Goal: Task Accomplishment & Management: Use online tool/utility

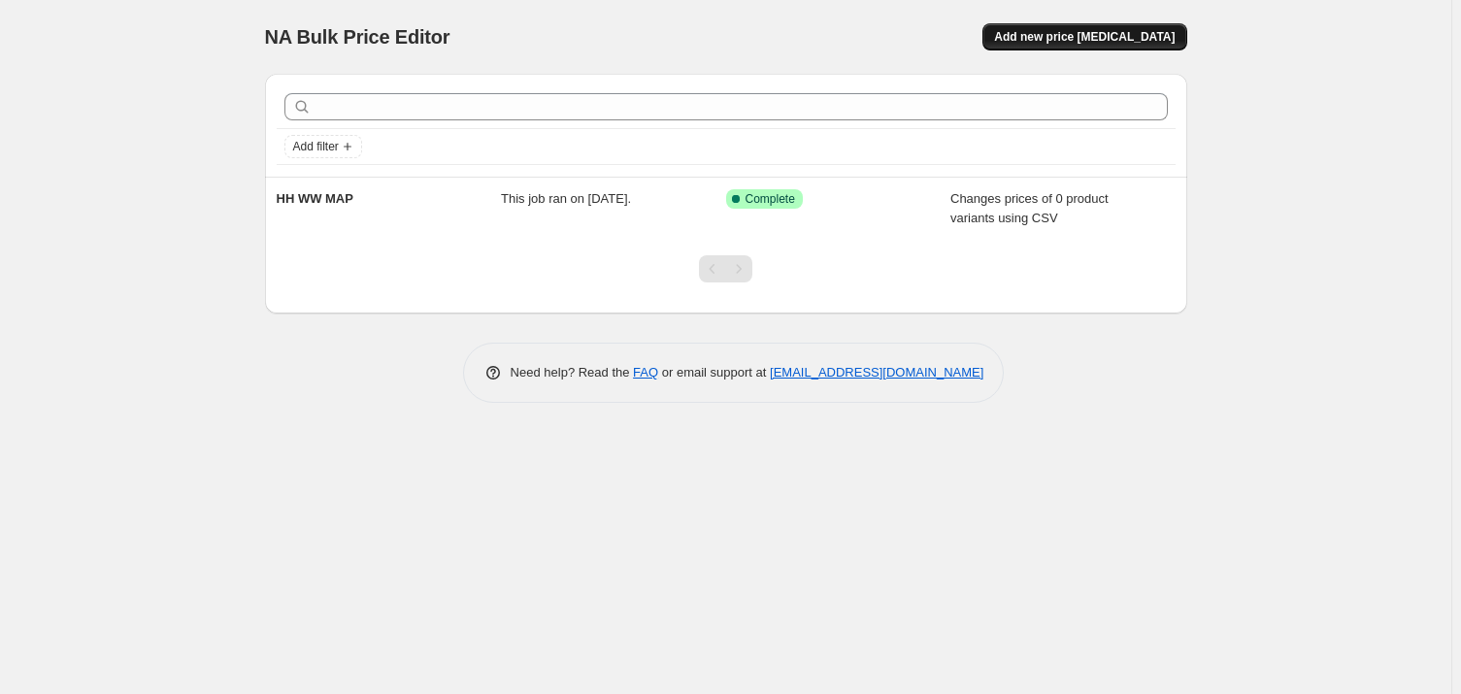
click at [1146, 29] on span "Add new price [MEDICAL_DATA]" at bounding box center [1084, 37] width 181 height 16
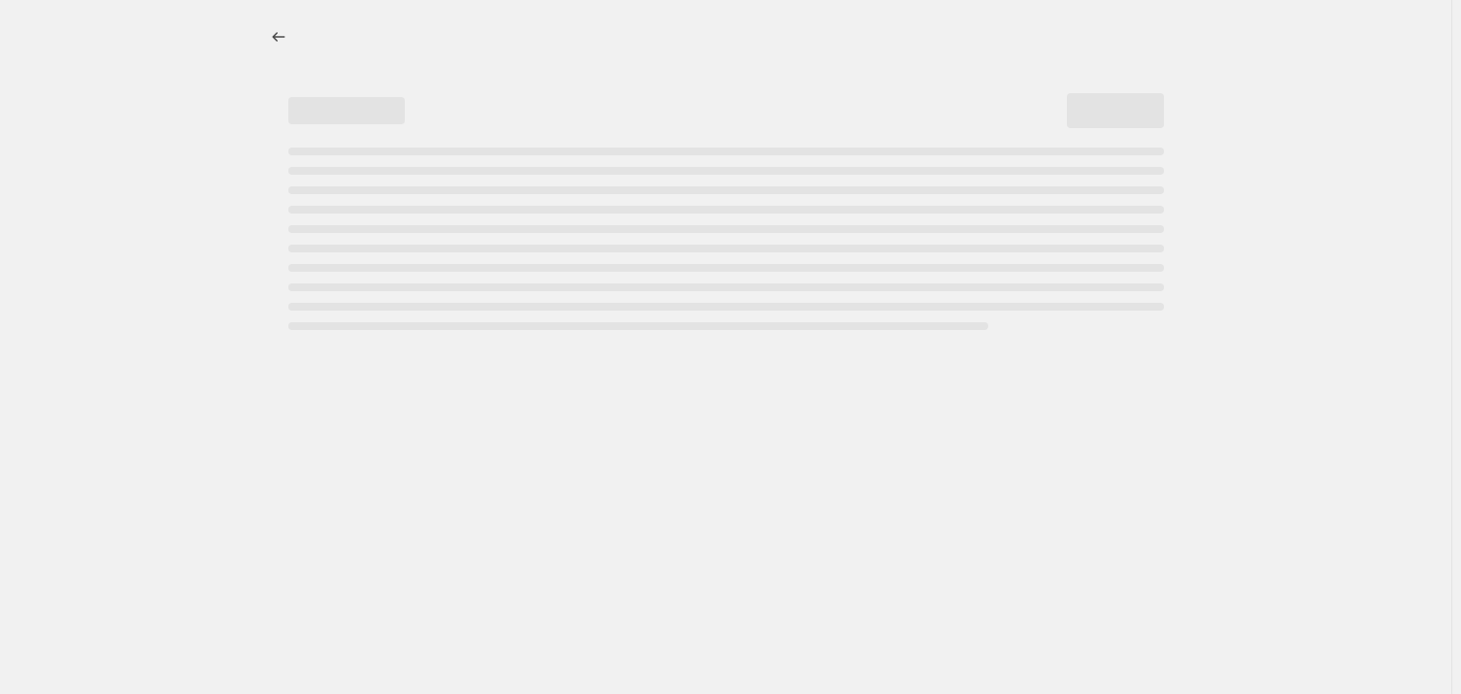
select select "percentage"
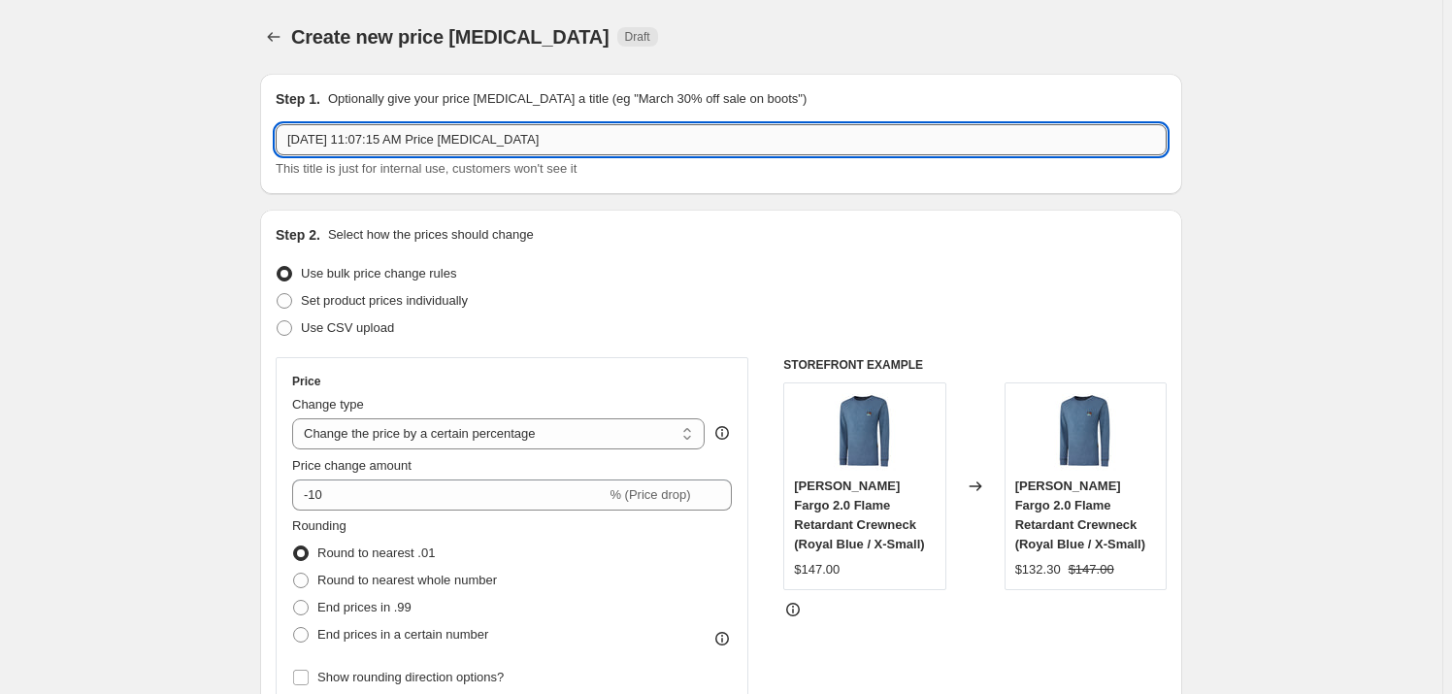
click at [434, 148] on input "[DATE] 11:07:15 AM Price [MEDICAL_DATA]" at bounding box center [721, 139] width 891 height 31
type input "HH WW MAP UPDATE"
click at [359, 321] on span "Use CSV upload" at bounding box center [347, 327] width 93 height 15
click at [278, 321] on input "Use CSV upload" at bounding box center [277, 320] width 1 height 1
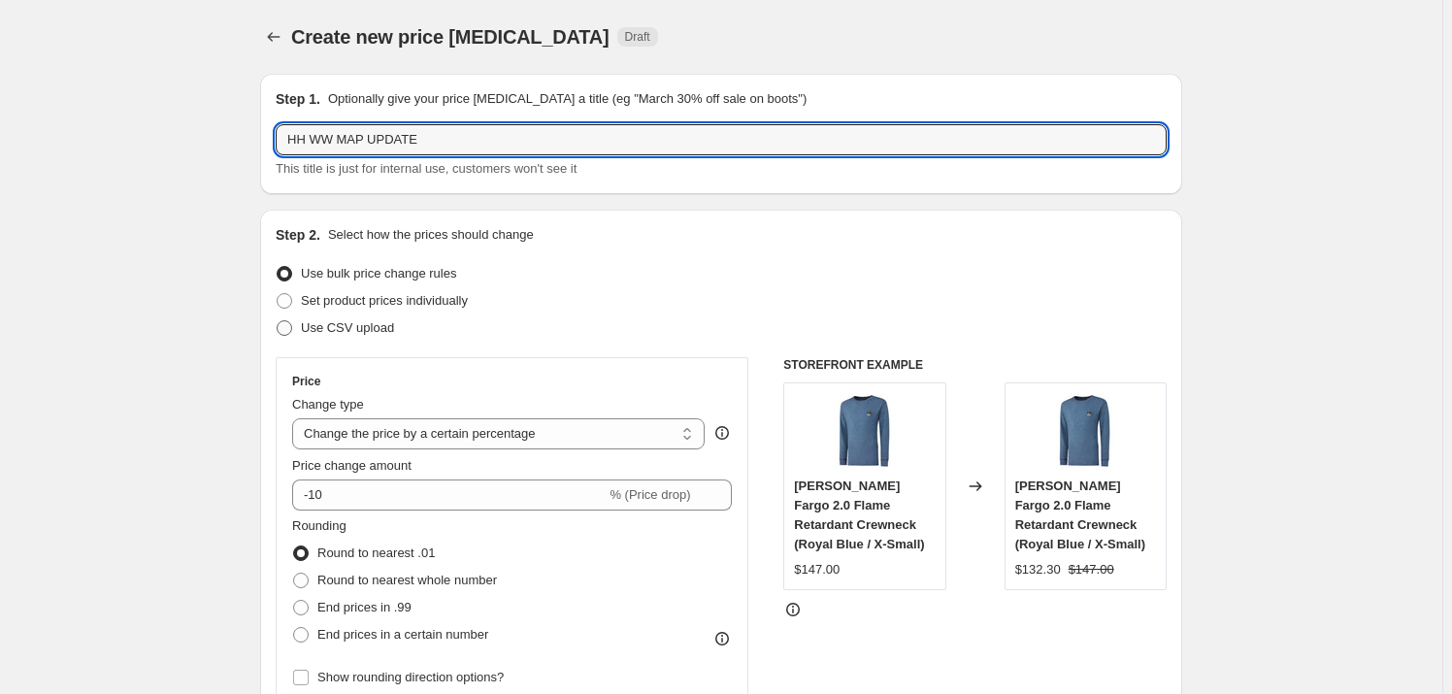
radio input "true"
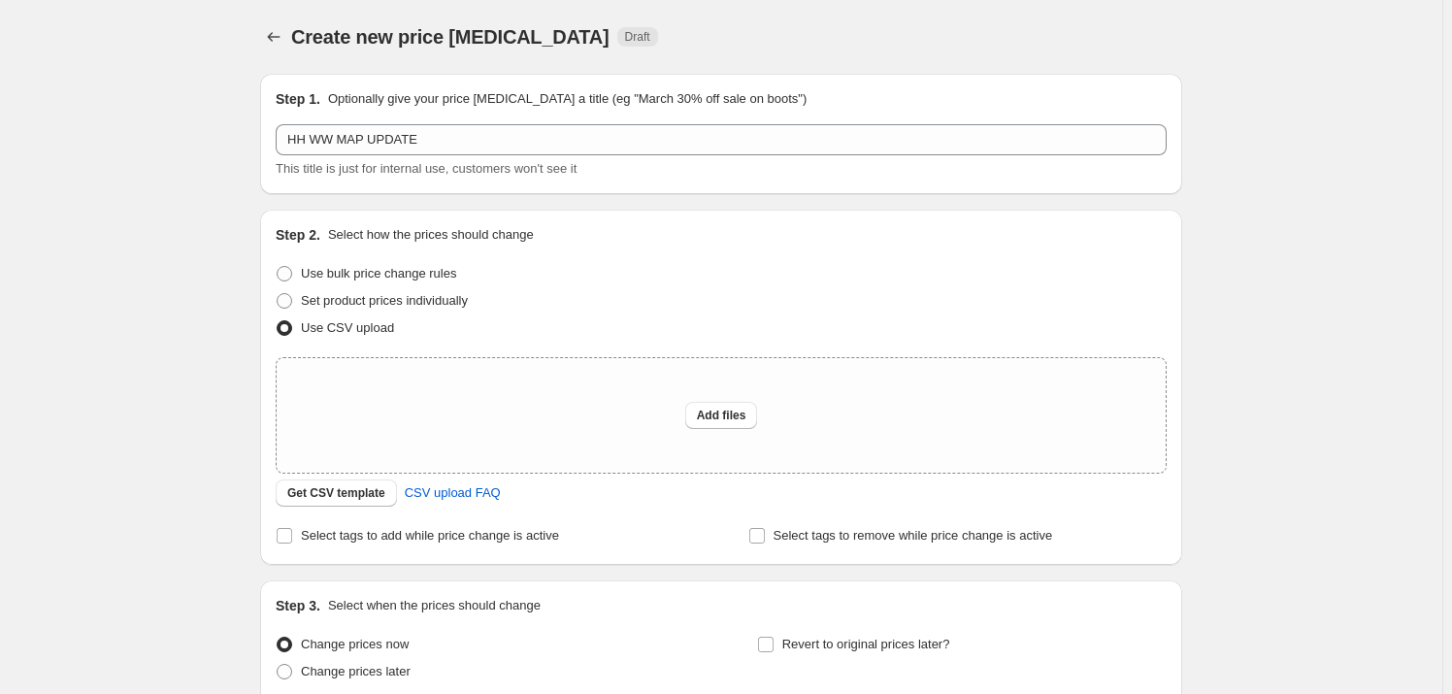
click at [212, 336] on div "Create new price [MEDICAL_DATA]. This page is ready Create new price [MEDICAL_D…" at bounding box center [721, 433] width 1442 height 866
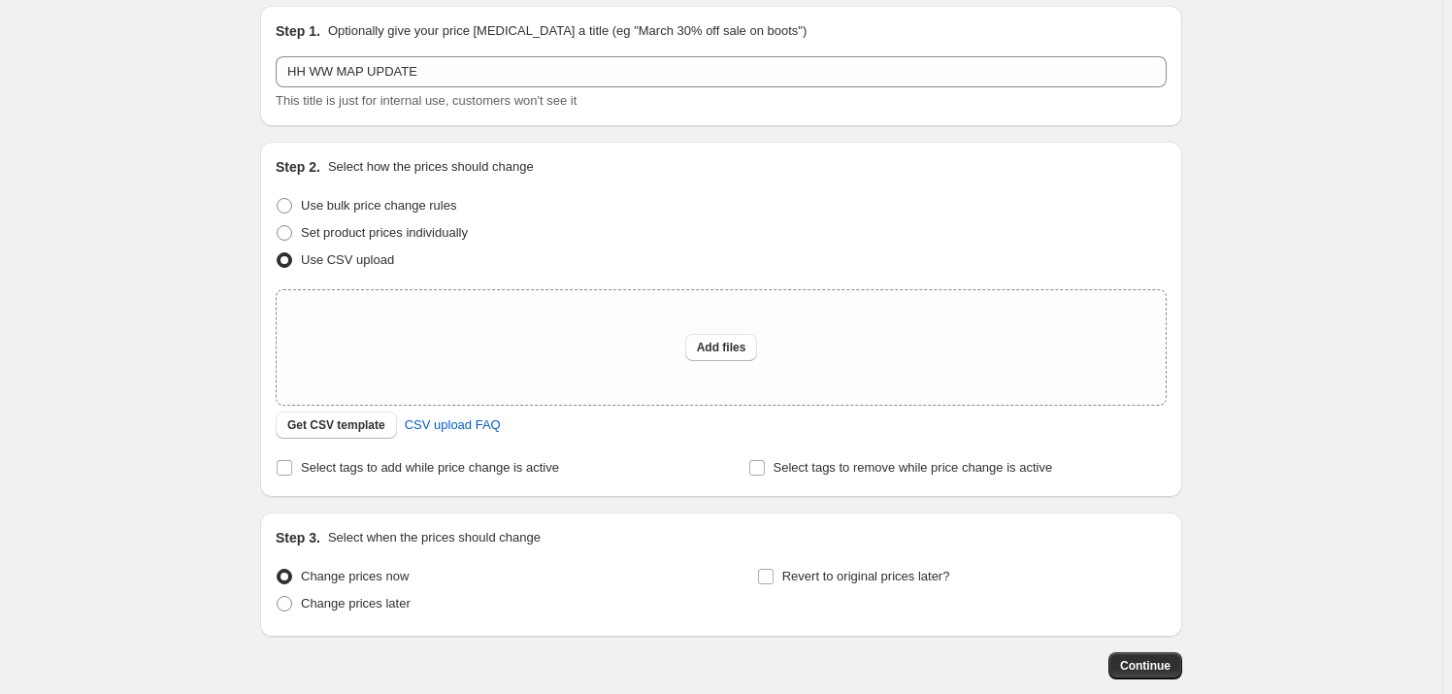
scroll to position [136, 0]
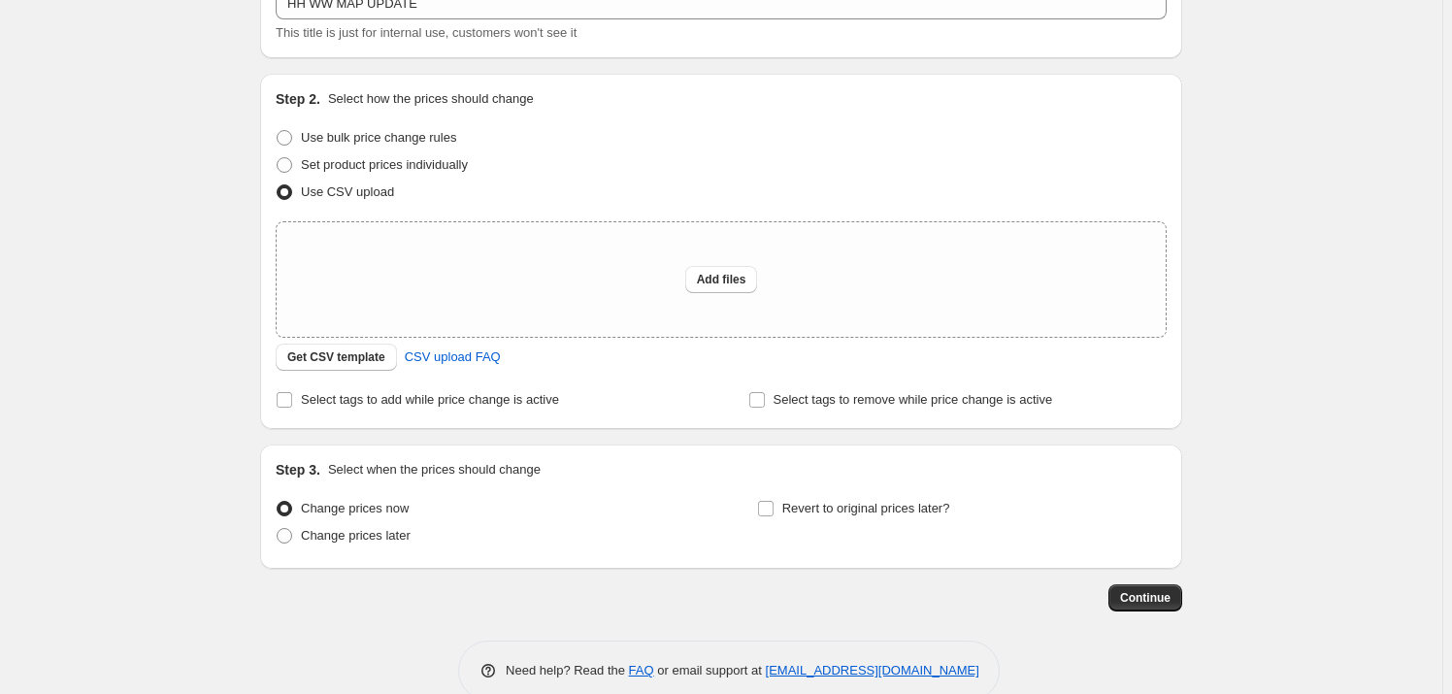
drag, startPoint x: 212, startPoint y: 336, endPoint x: 467, endPoint y: 523, distance: 316.7
click at [728, 281] on span "Add files" at bounding box center [722, 280] width 50 height 16
type input "C:\fakepath\[PERSON_NAME]-Workwear-FW25-MAP-List-[GEOGRAPHIC_DATA]csv"
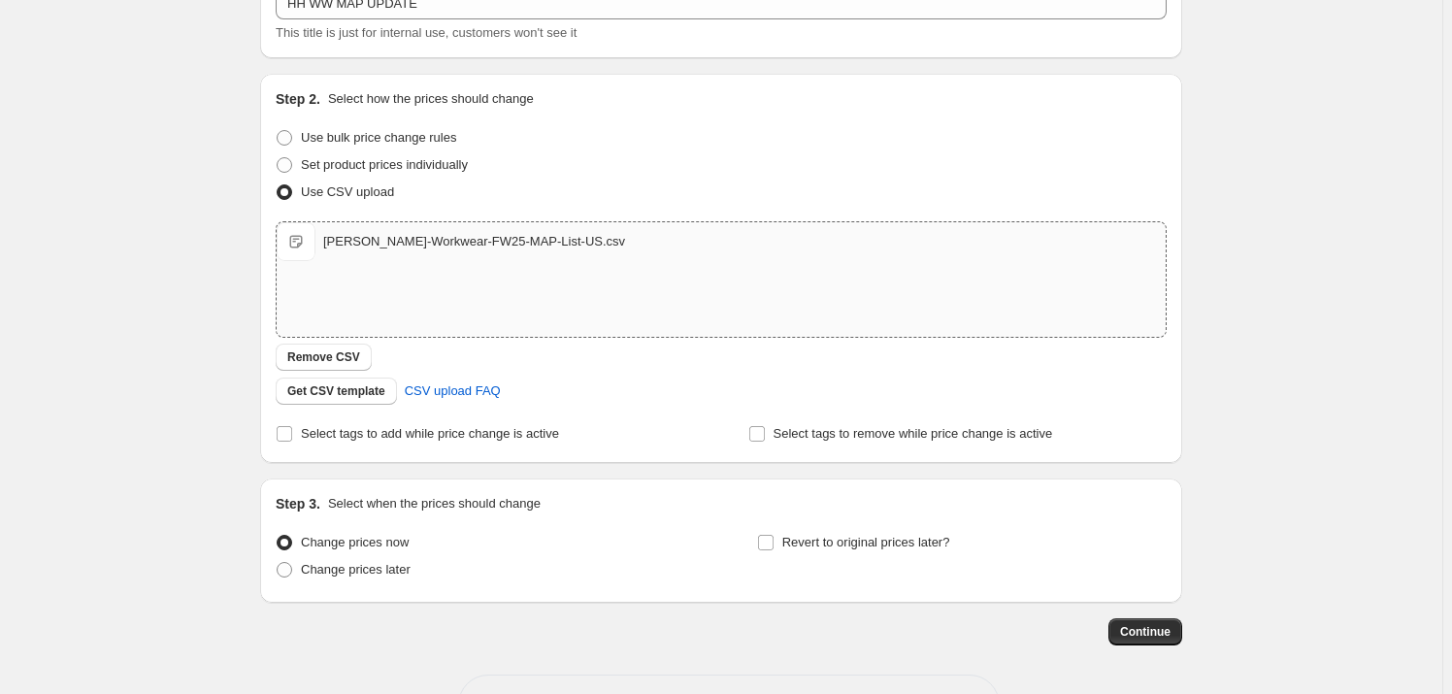
click at [1137, 646] on div "Step 1. Optionally give your price [MEDICAL_DATA] a title (eg "March 30% off sa…" at bounding box center [721, 328] width 922 height 812
click at [1145, 639] on span "Continue" at bounding box center [1145, 632] width 50 height 16
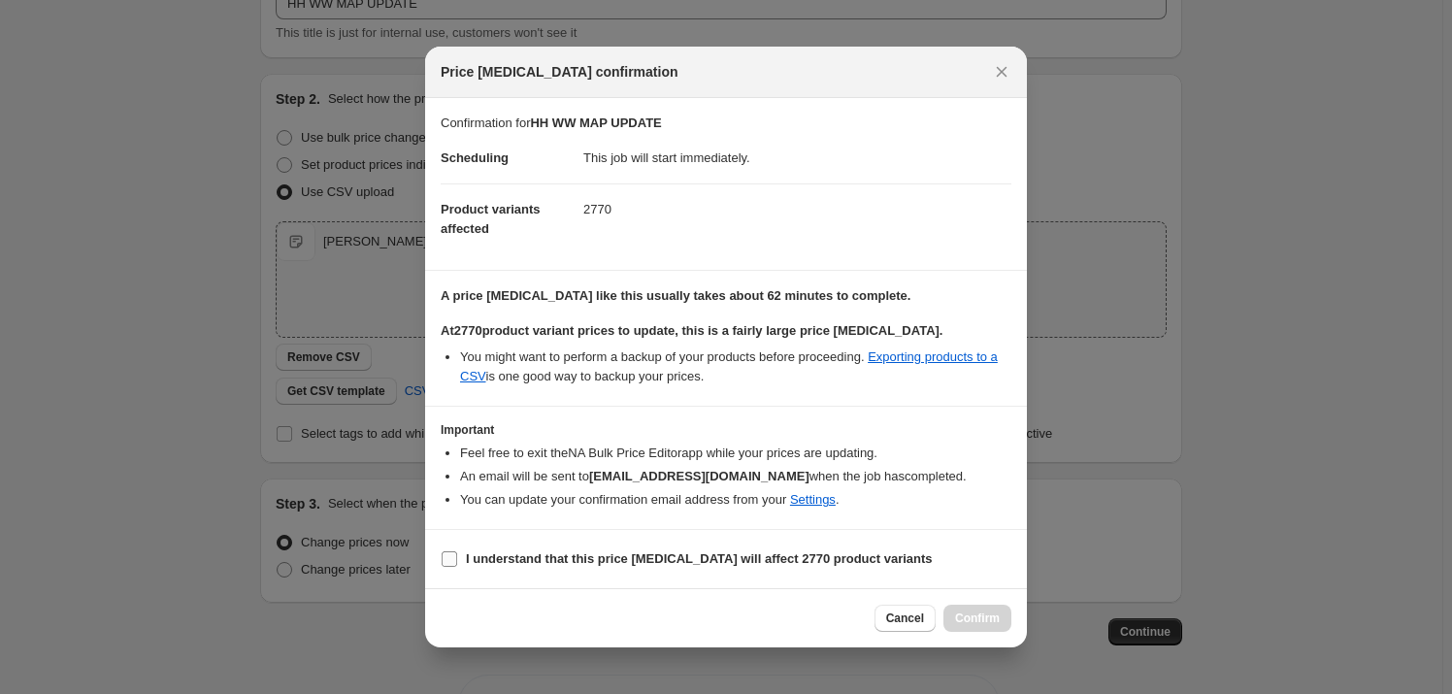
click at [447, 548] on label "I understand that this price [MEDICAL_DATA] will affect 2770 product variants" at bounding box center [687, 559] width 492 height 27
click at [447, 551] on input "I understand that this price [MEDICAL_DATA] will affect 2770 product variants" at bounding box center [450, 559] width 16 height 16
checkbox input "true"
click at [985, 619] on span "Confirm" at bounding box center [977, 619] width 45 height 16
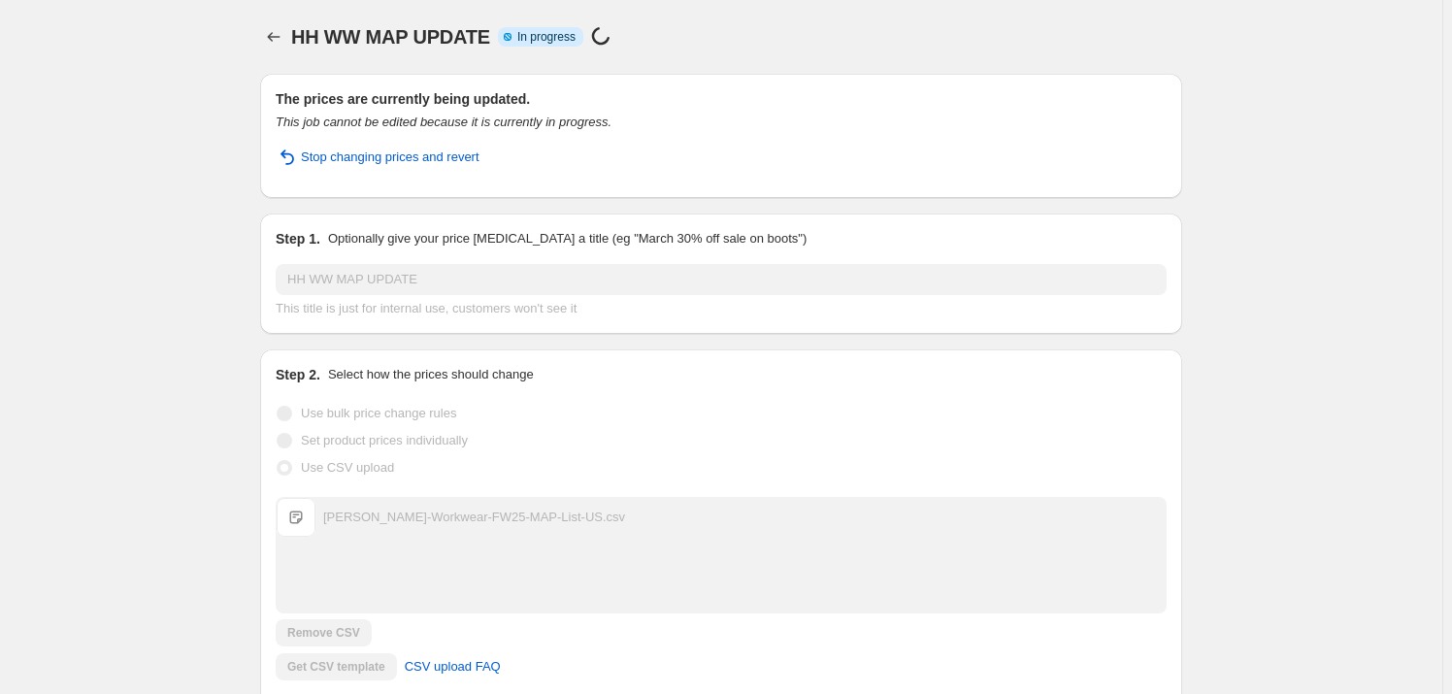
drag, startPoint x: 1295, startPoint y: 357, endPoint x: 1552, endPoint y: 295, distance: 264.6
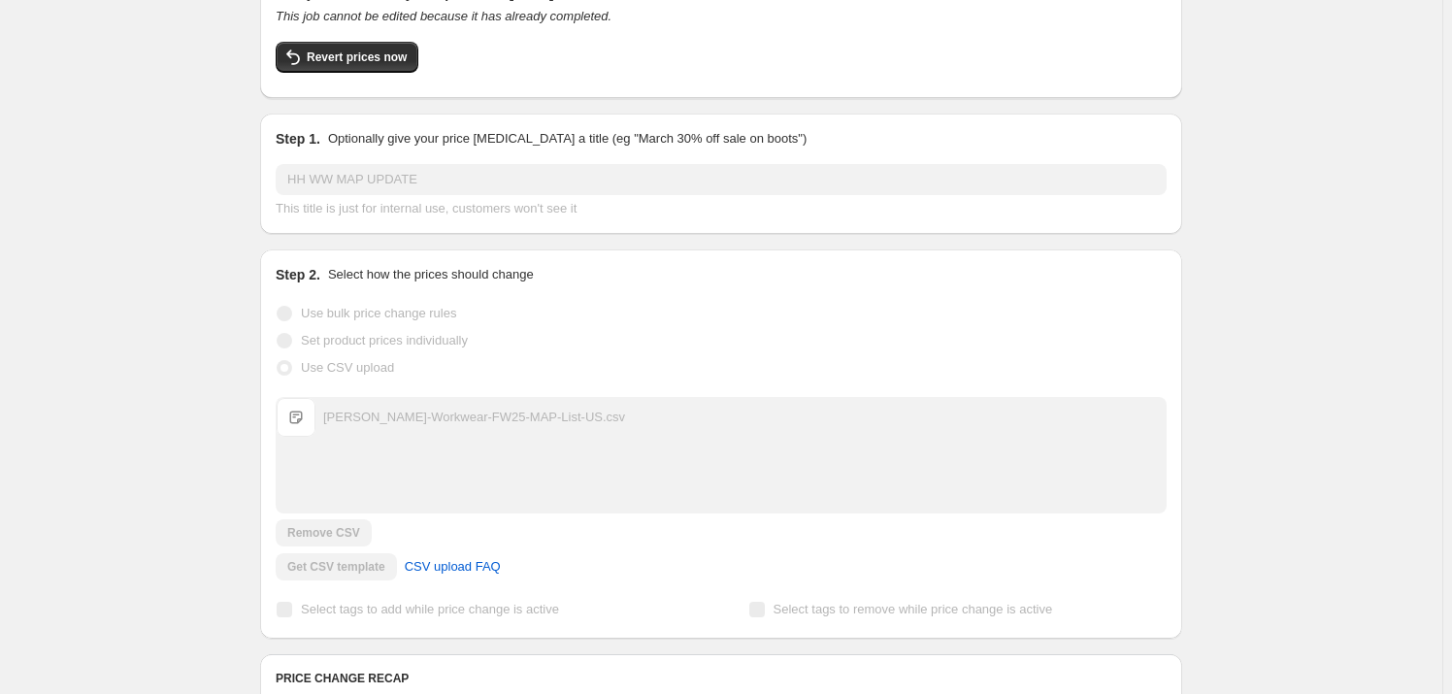
scroll to position [58, 0]
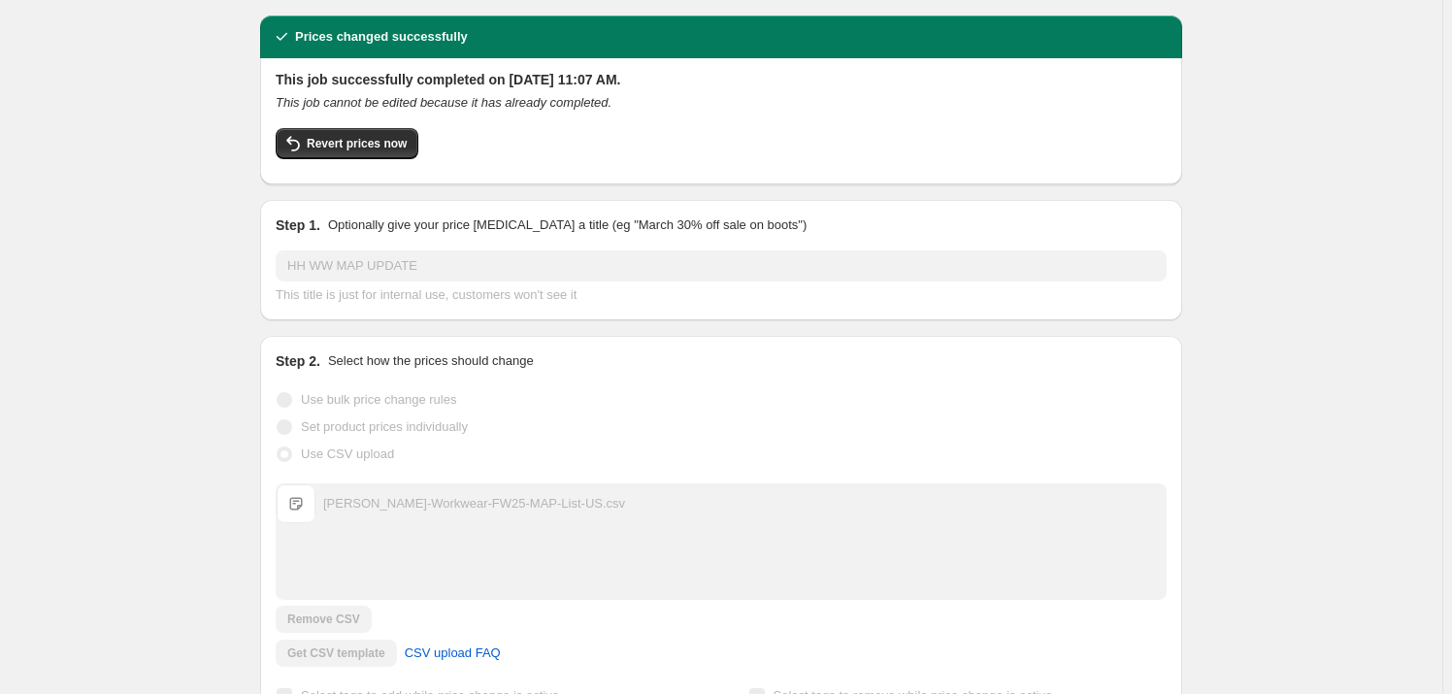
drag, startPoint x: 1279, startPoint y: 300, endPoint x: 1491, endPoint y: 320, distance: 212.6
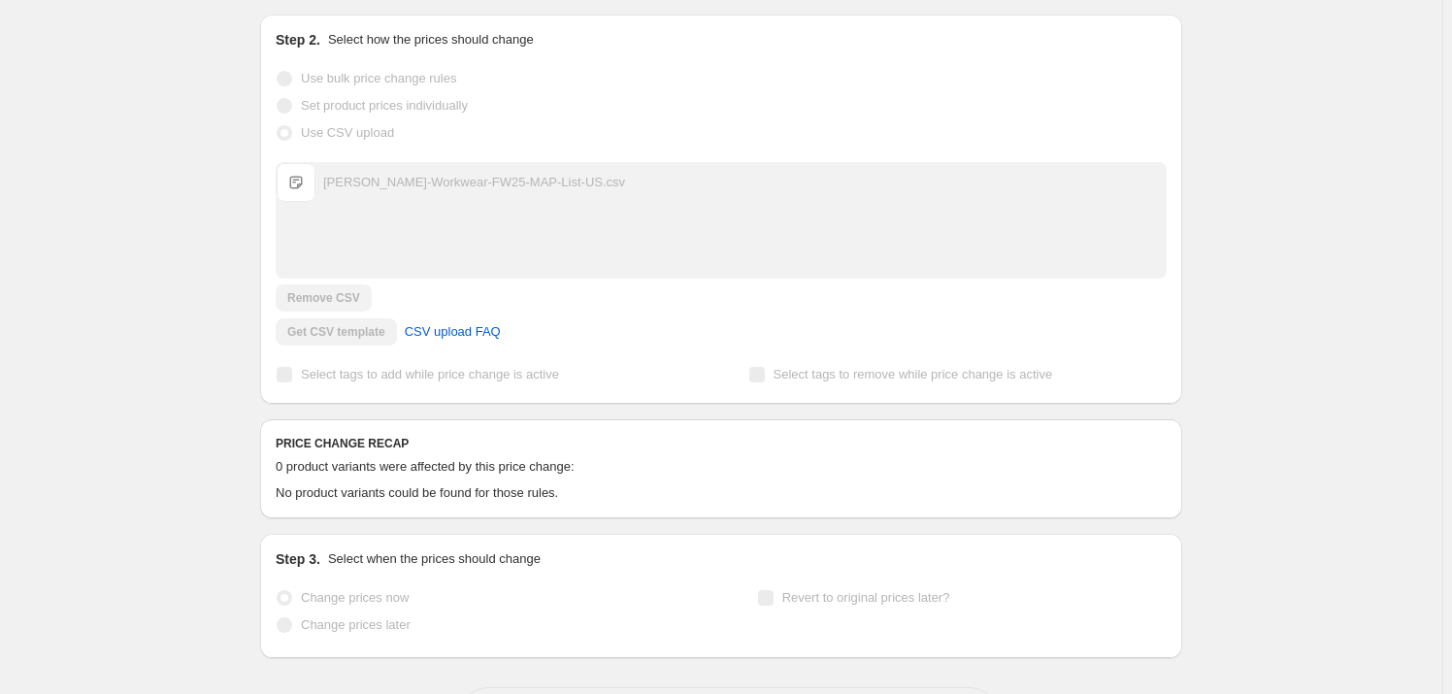
drag, startPoint x: 442, startPoint y: 447, endPoint x: 203, endPoint y: 431, distance: 239.4
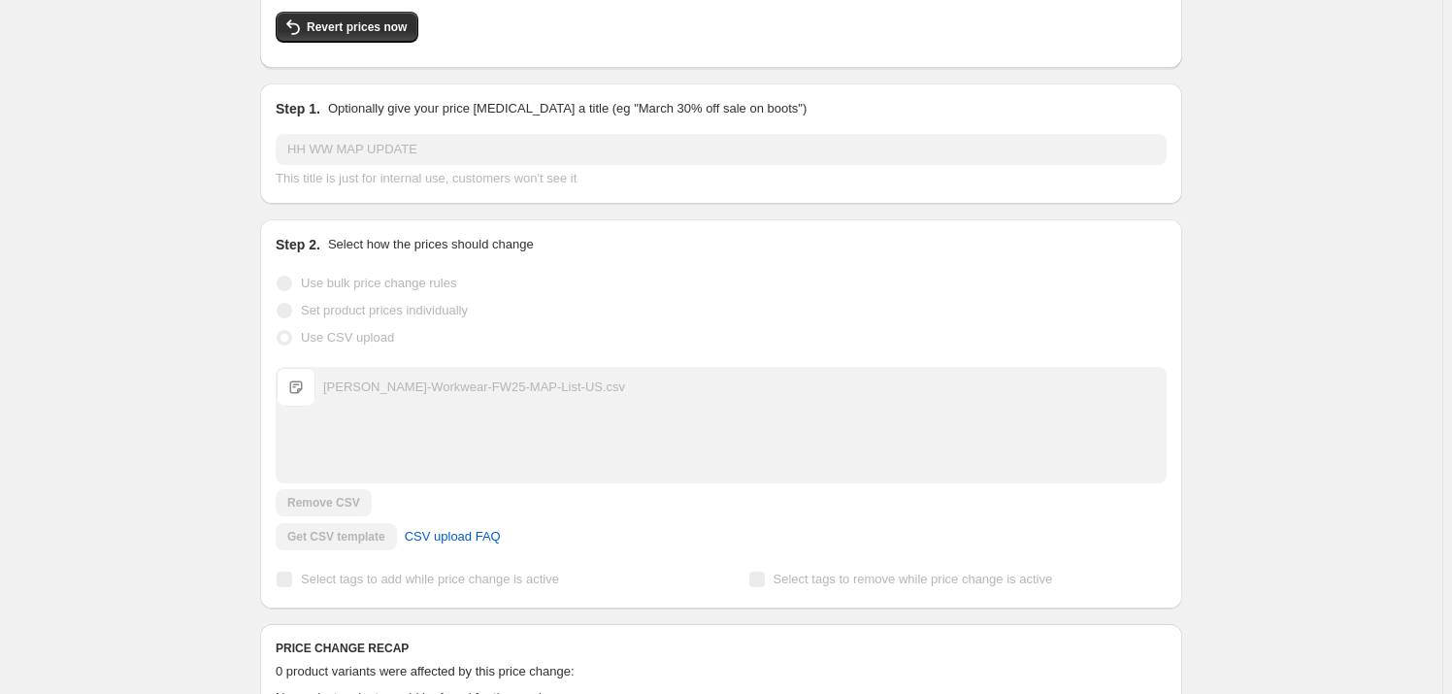
scroll to position [0, 0]
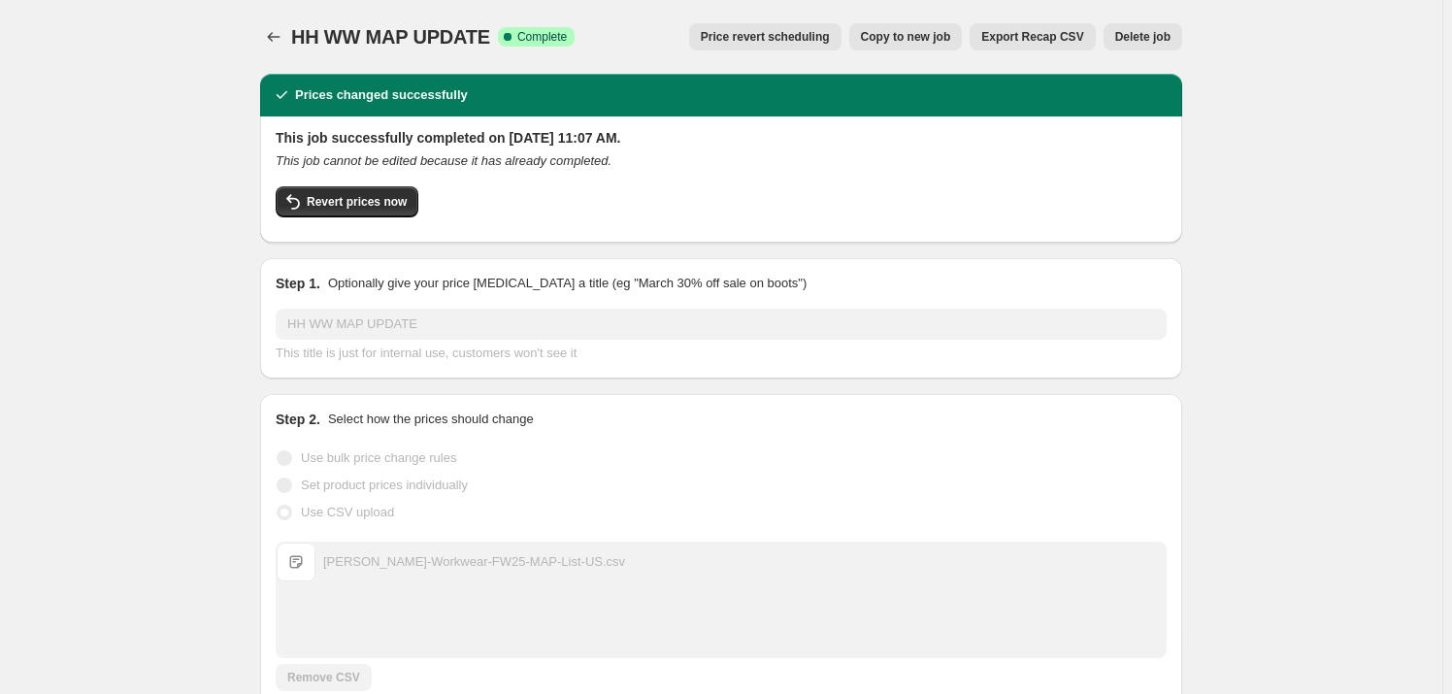
drag, startPoint x: 188, startPoint y: 334, endPoint x: 423, endPoint y: 291, distance: 238.8
click at [279, 41] on icon "Price change jobs" at bounding box center [273, 36] width 19 height 19
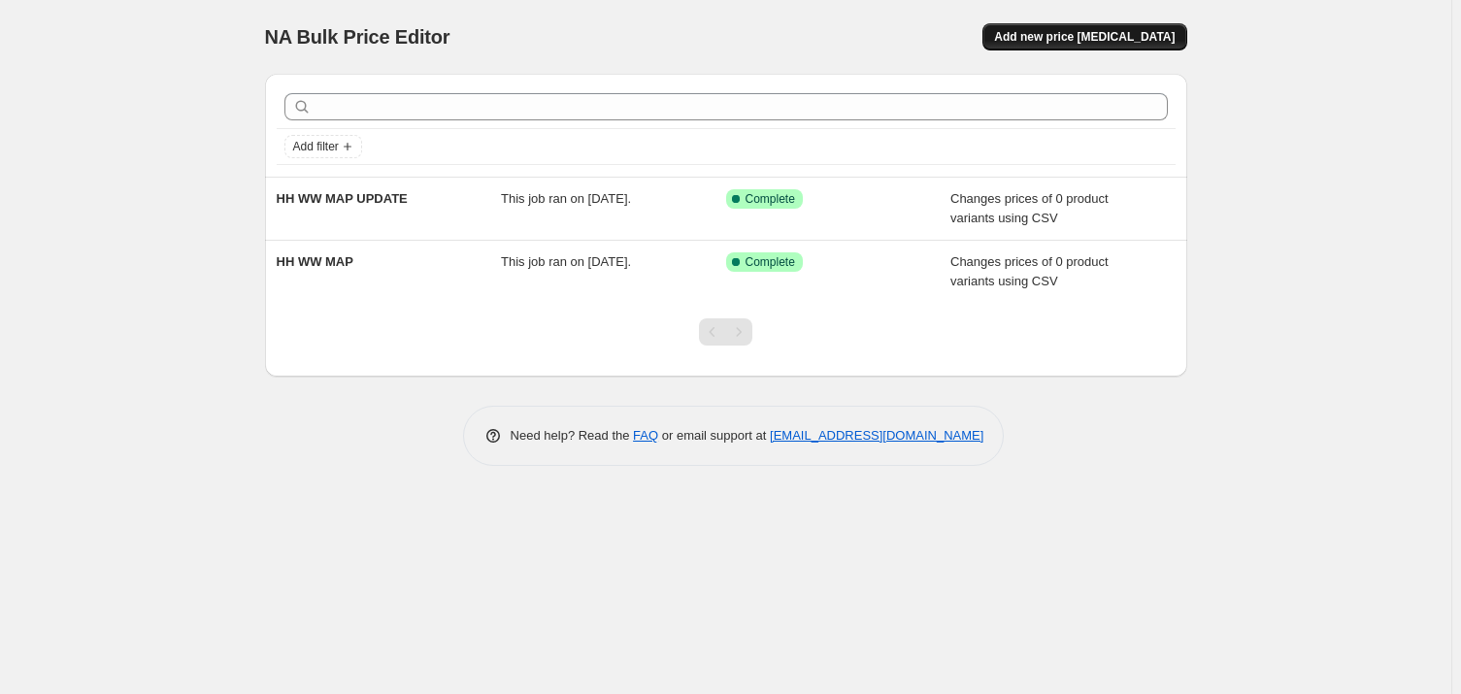
click at [1116, 33] on span "Add new price [MEDICAL_DATA]" at bounding box center [1084, 37] width 181 height 16
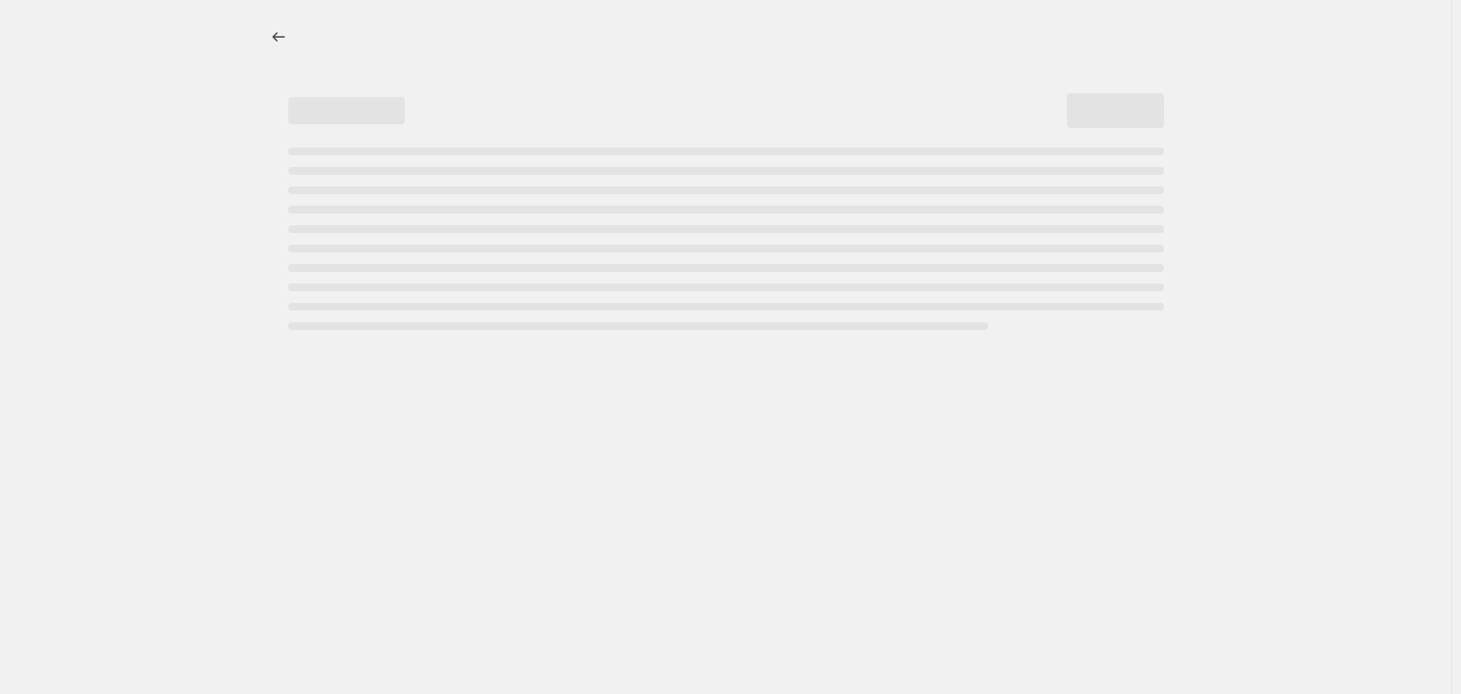
select select "percentage"
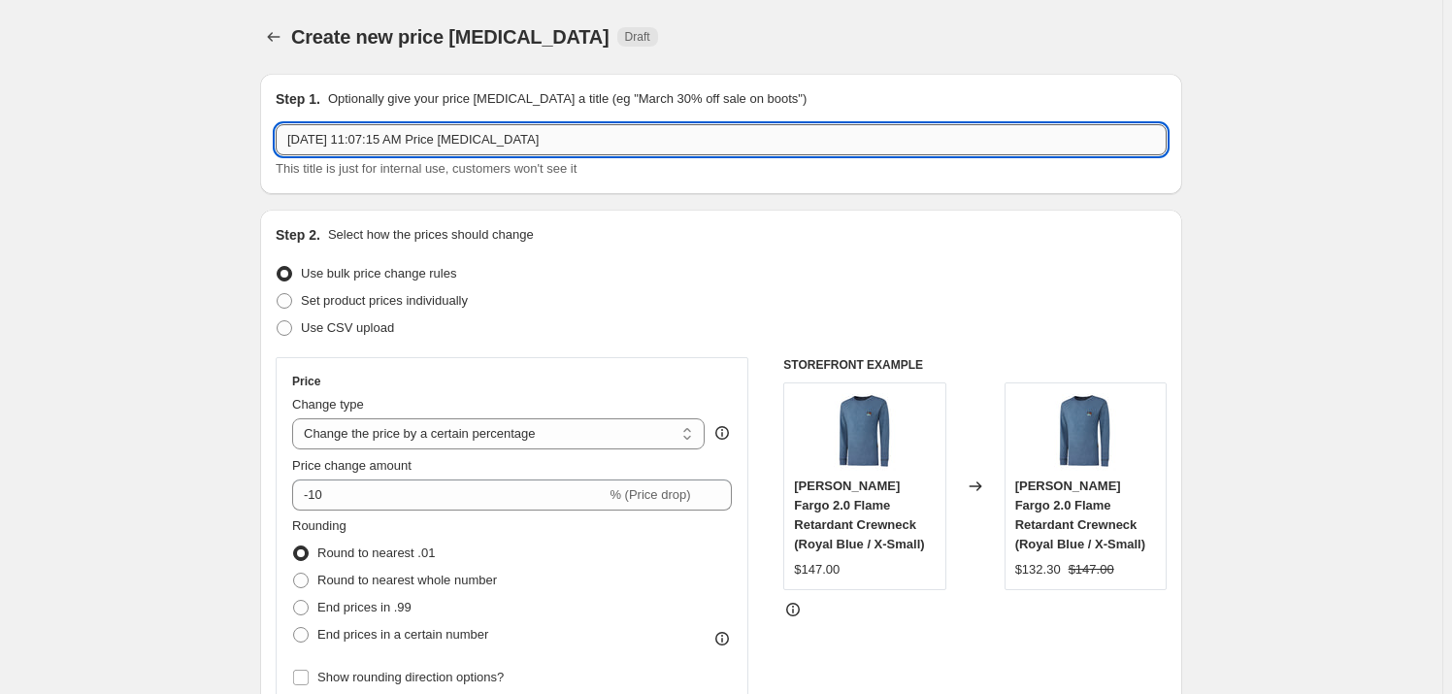
click at [398, 141] on input "[DATE] 11:07:15 AM Price [MEDICAL_DATA]" at bounding box center [721, 139] width 891 height 31
type input "HH WW MAP UPDATE 1.1"
click at [368, 327] on span "Use CSV upload" at bounding box center [347, 327] width 93 height 15
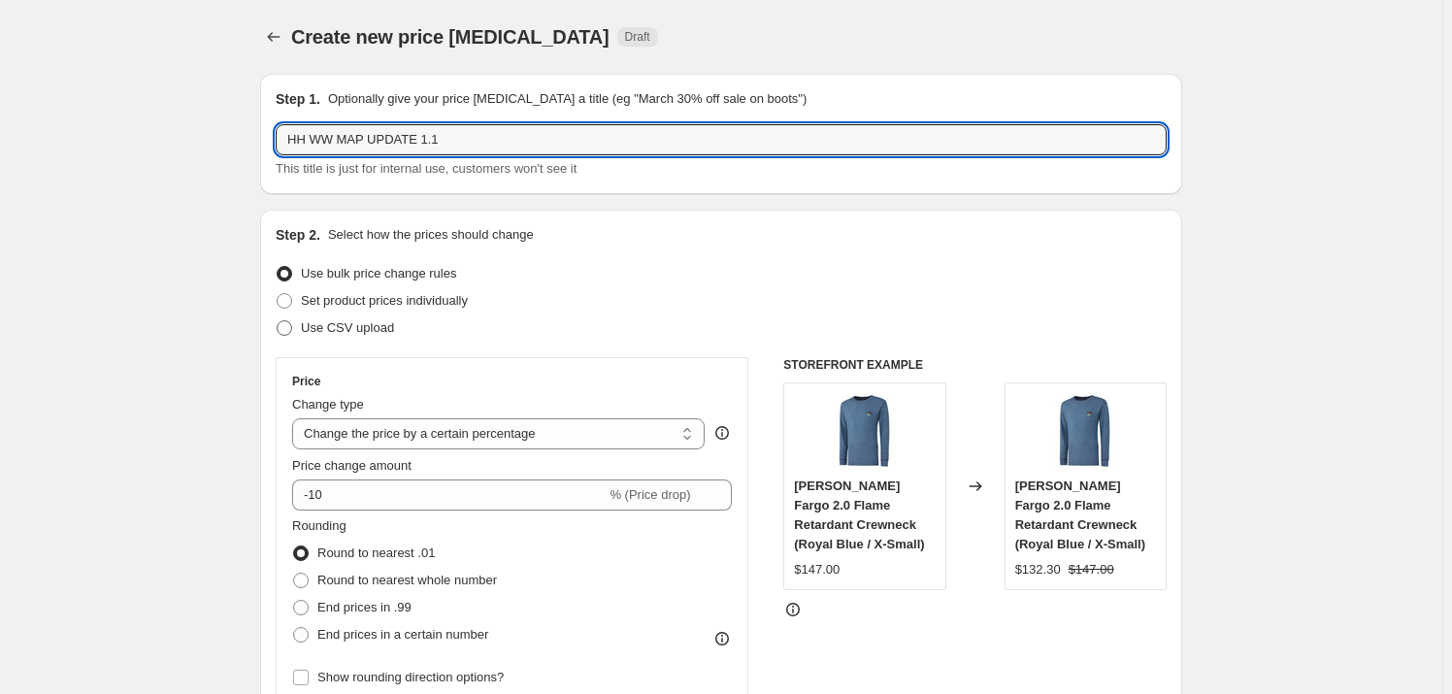
click at [278, 321] on input "Use CSV upload" at bounding box center [277, 320] width 1 height 1
radio input "true"
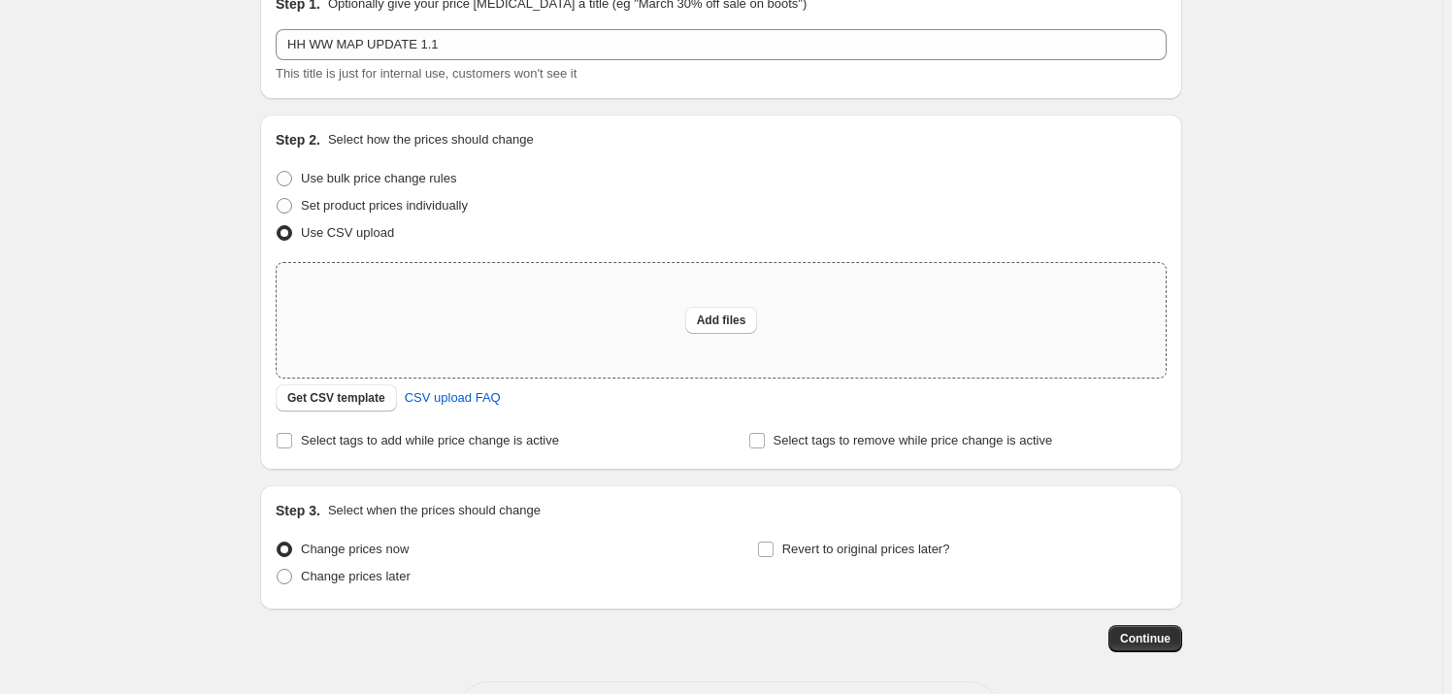
scroll to position [171, 0]
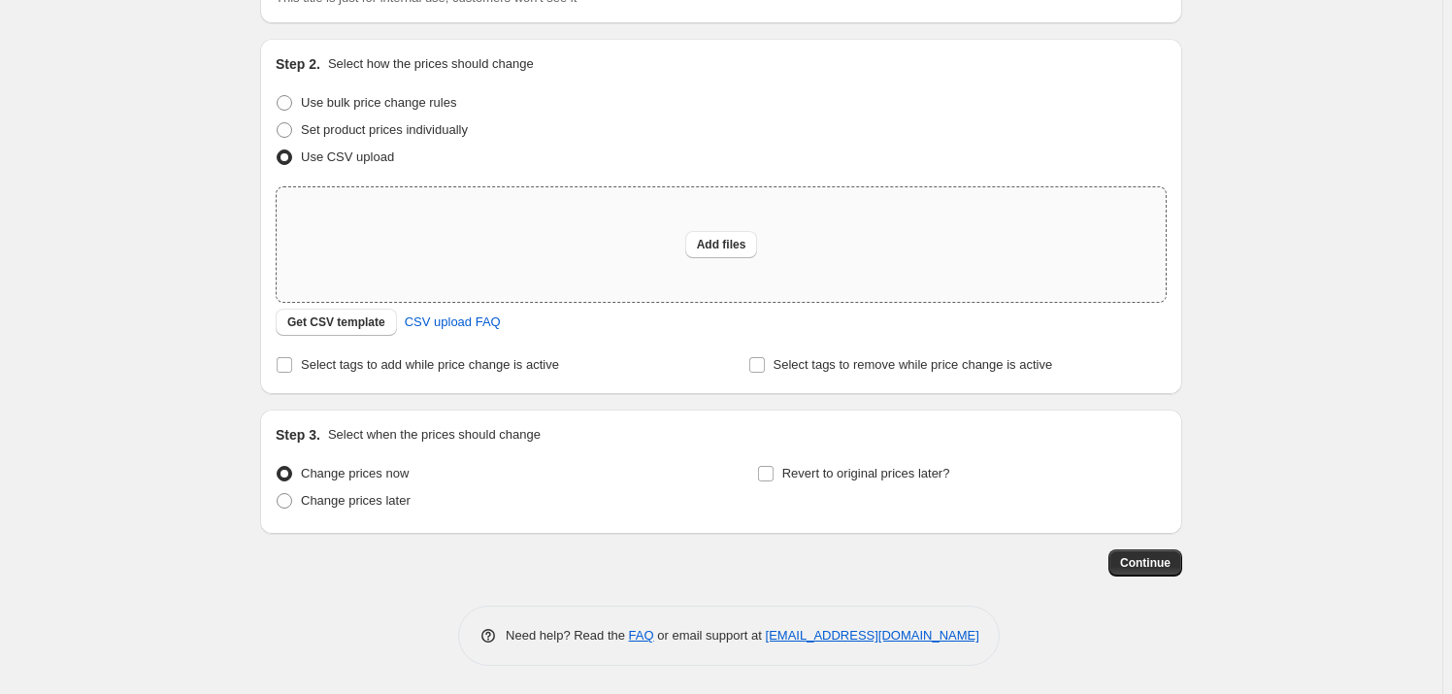
drag, startPoint x: 463, startPoint y: 398, endPoint x: 418, endPoint y: 235, distance: 169.1
click at [718, 248] on span "Add files" at bounding box center [722, 245] width 50 height 16
type input "C:\fakepath\[PERSON_NAME]-Workwear-FW25-MAP-List-[GEOGRAPHIC_DATA]csv"
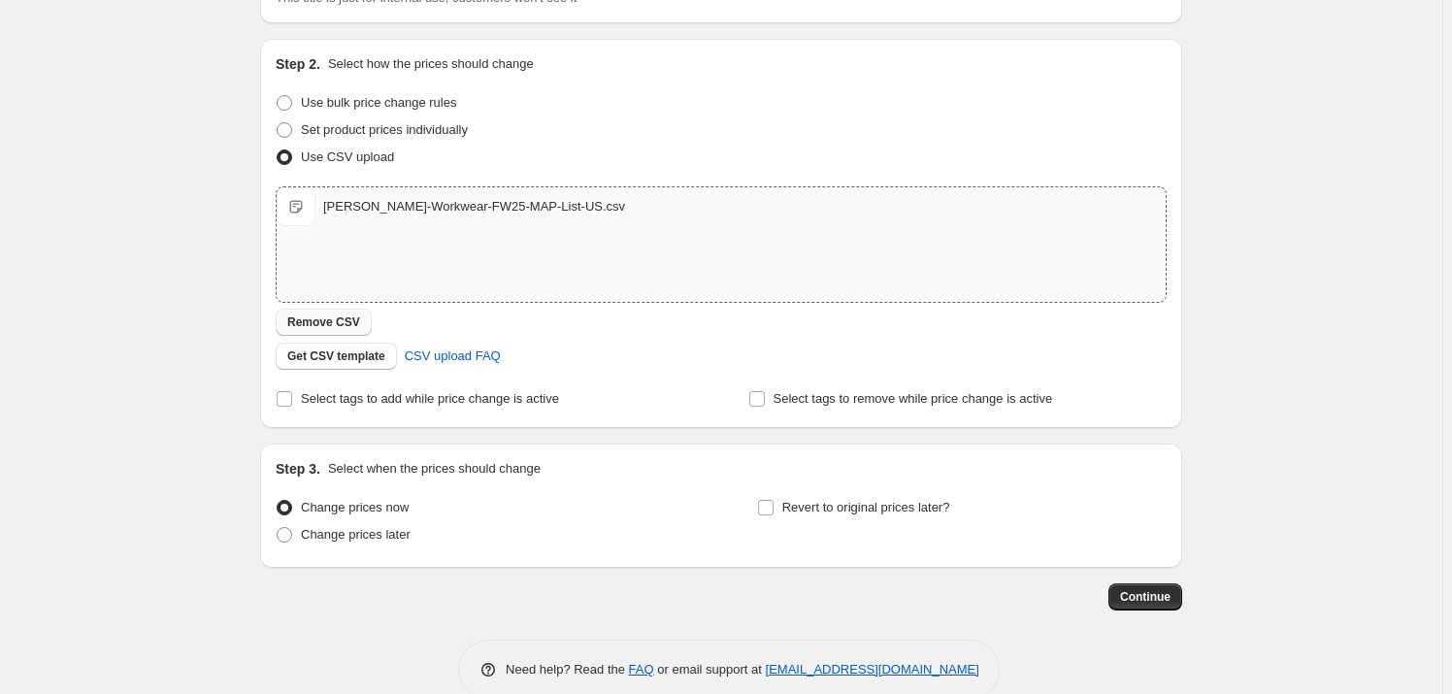
click at [341, 320] on span "Remove CSV" at bounding box center [323, 323] width 73 height 16
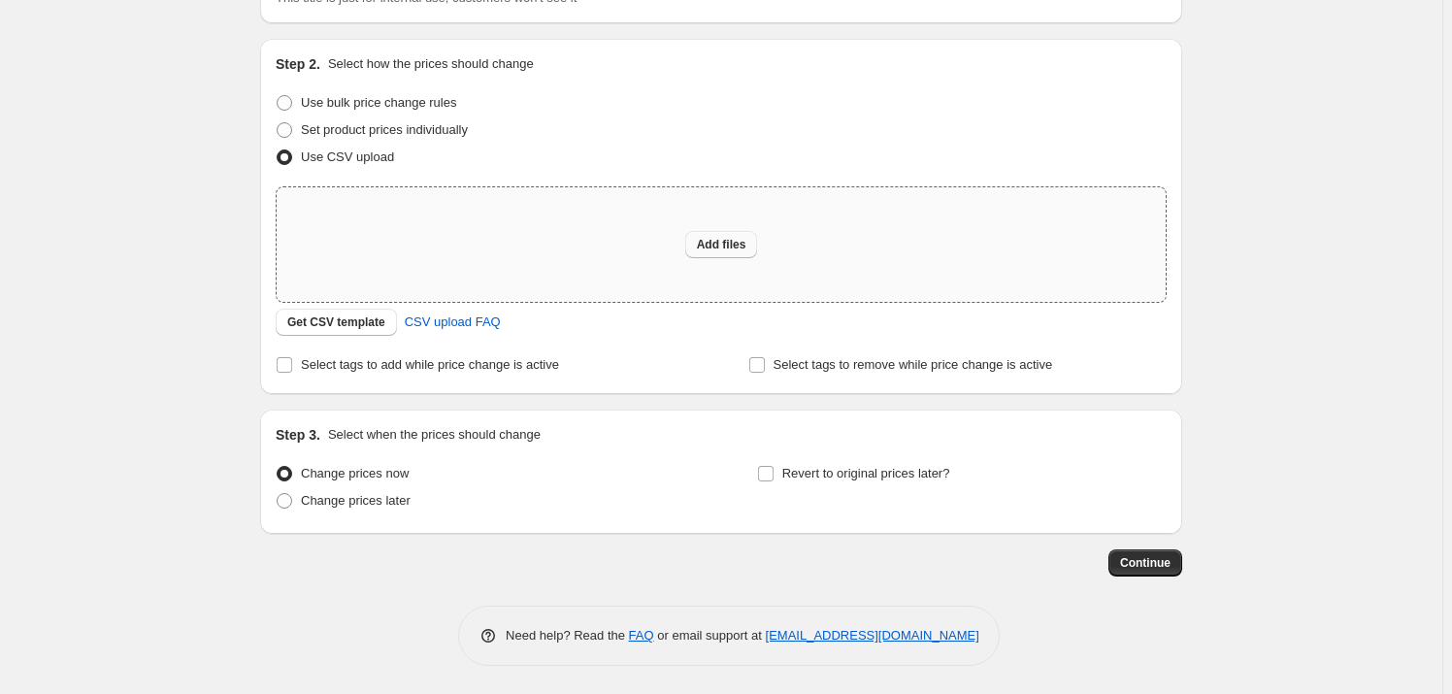
click at [729, 235] on button "Add files" at bounding box center [721, 244] width 73 height 27
type input "C:\fakepath\[PERSON_NAME]-Workwear-FW25-MAP-List-[GEOGRAPHIC_DATA]csv"
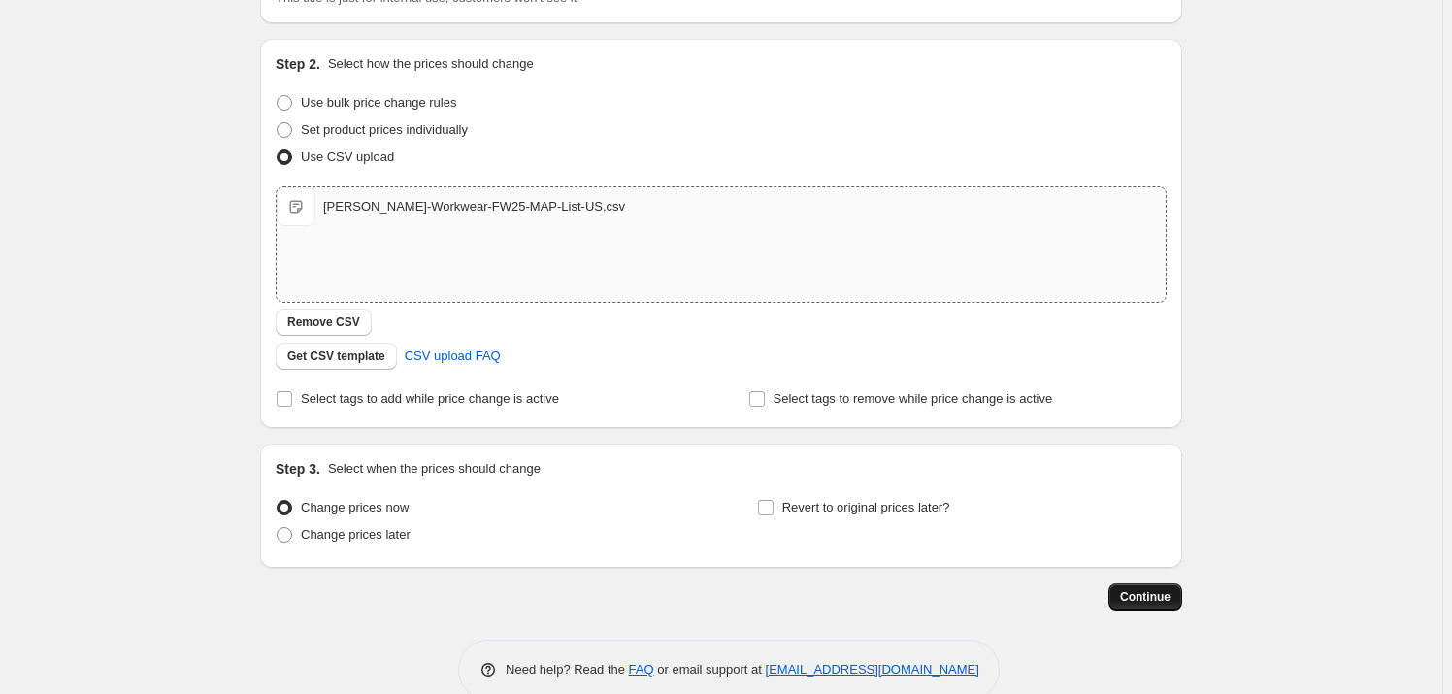
click at [1171, 595] on span "Continue" at bounding box center [1145, 597] width 50 height 16
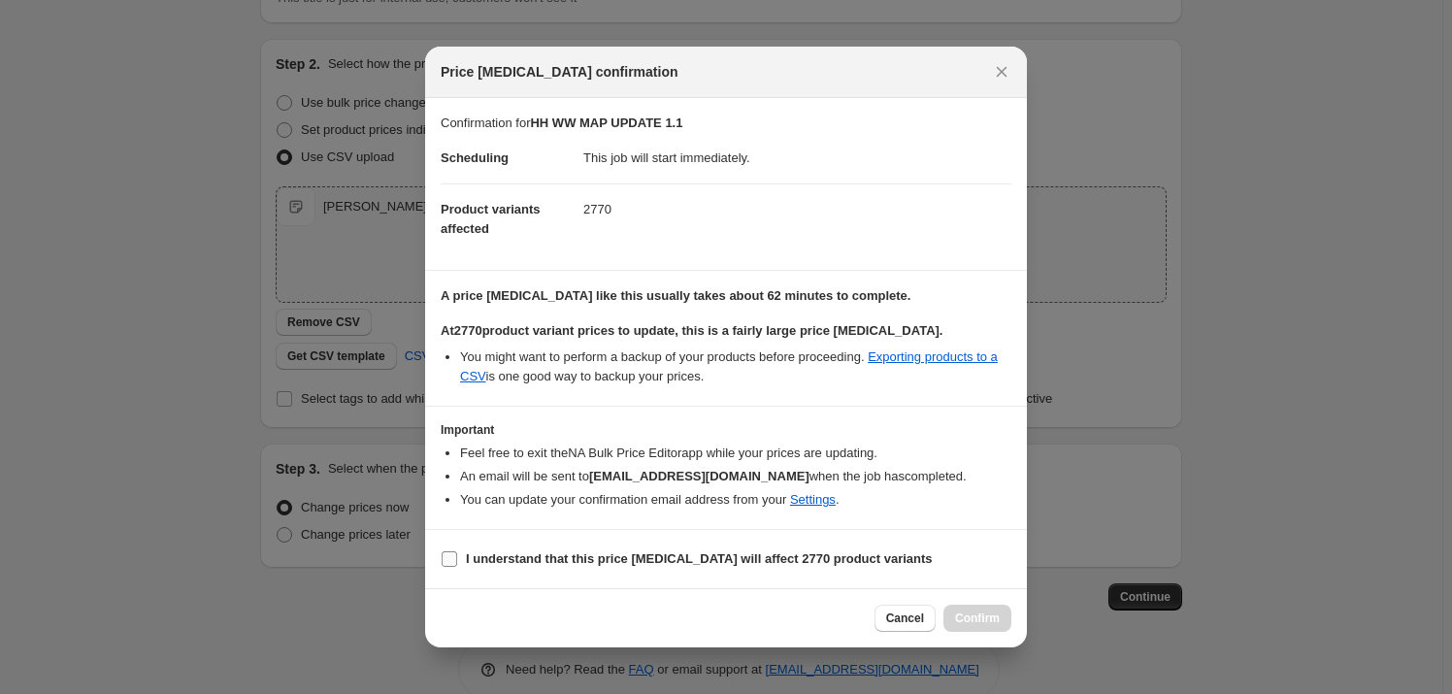
click at [462, 553] on label "I understand that this price [MEDICAL_DATA] will affect 2770 product variants" at bounding box center [687, 559] width 492 height 27
click at [457, 553] on input "I understand that this price [MEDICAL_DATA] will affect 2770 product variants" at bounding box center [450, 559] width 16 height 16
checkbox input "true"
click at [982, 620] on span "Confirm" at bounding box center [977, 619] width 45 height 16
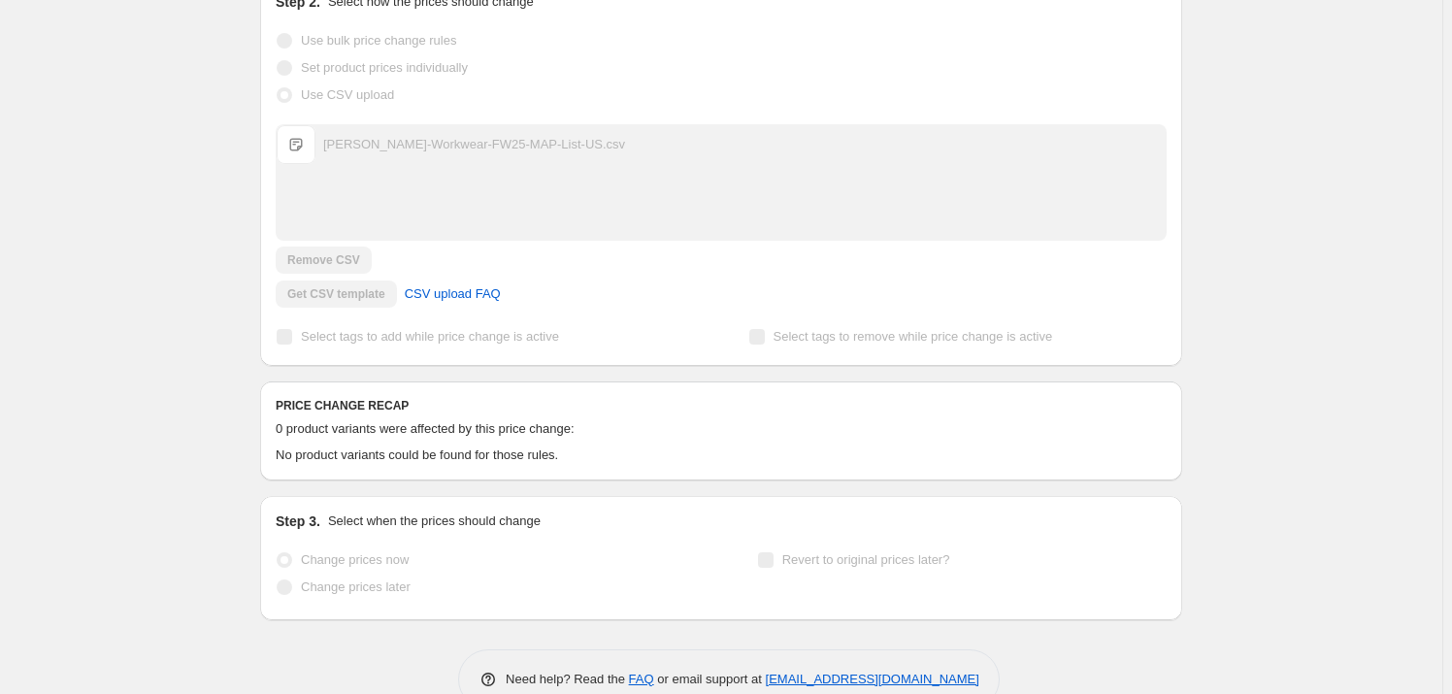
scroll to position [460, 0]
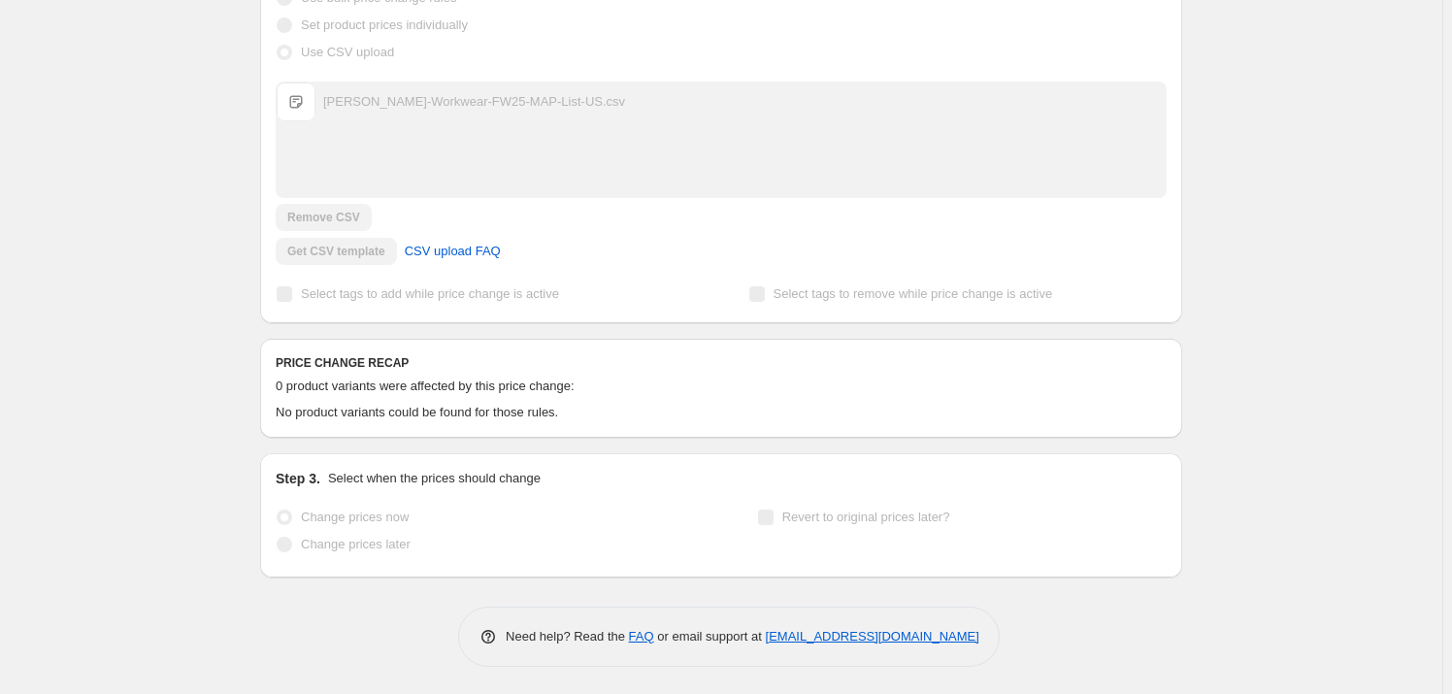
drag, startPoint x: 234, startPoint y: 221, endPoint x: 452, endPoint y: 359, distance: 258.3
